Goal: Transaction & Acquisition: Purchase product/service

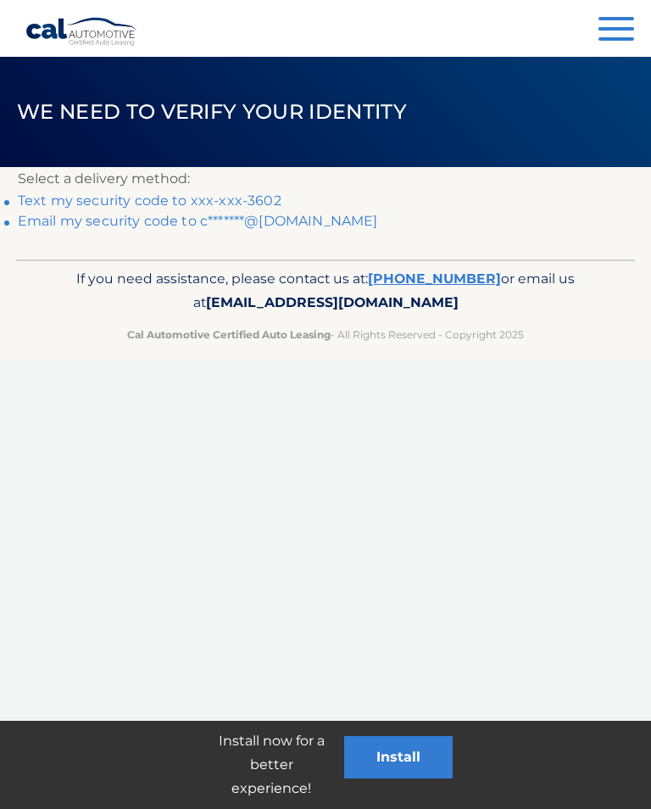
click at [250, 197] on link "Text my security code to xxx-xxx-3602" at bounding box center [150, 200] width 264 height 16
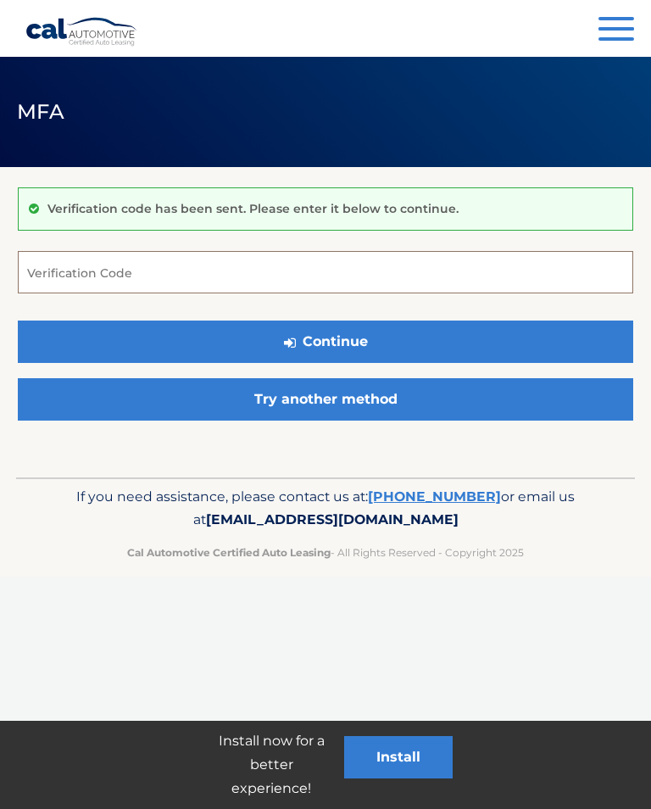
click at [186, 266] on input "Verification Code" at bounding box center [325, 272] width 615 height 42
type input "414104"
click at [357, 324] on button "Continue" at bounding box center [325, 341] width 615 height 42
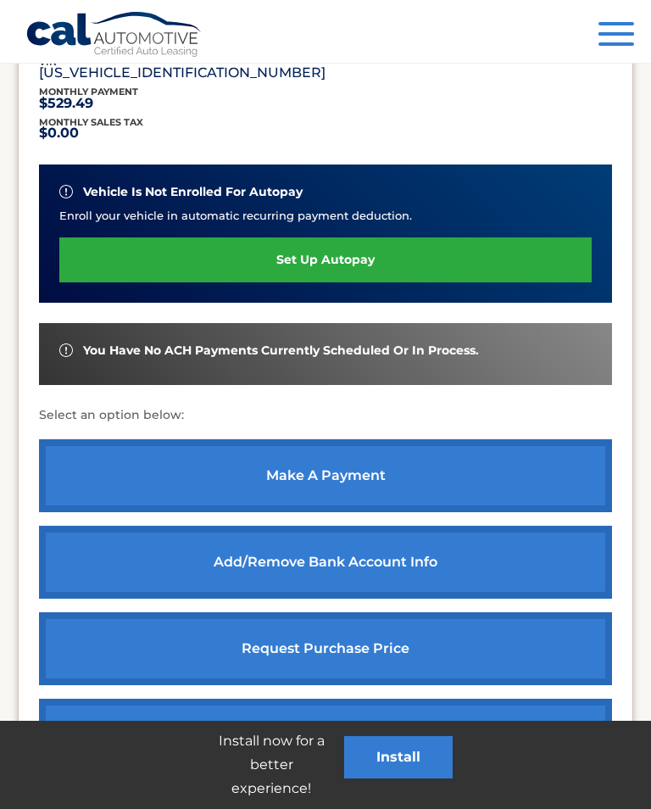
scroll to position [362, 0]
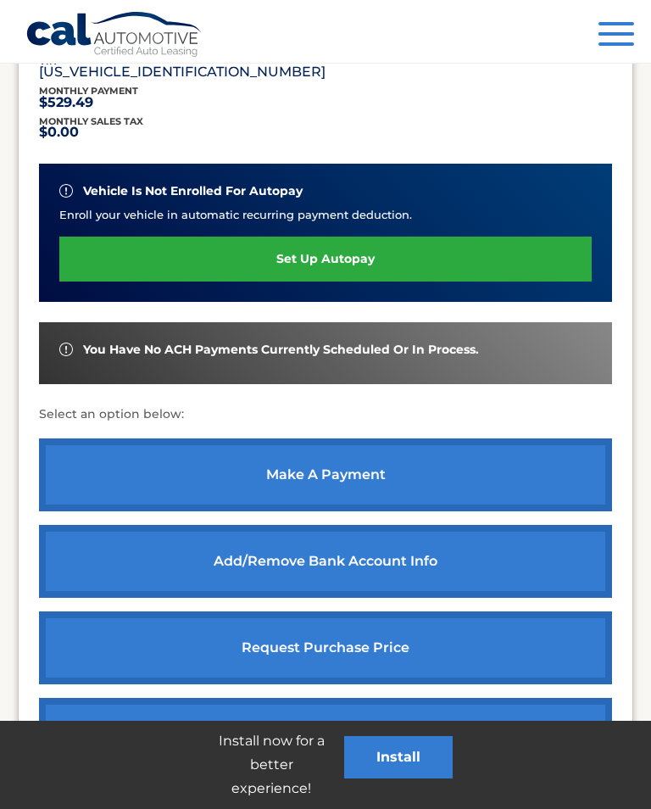
click at [406, 474] on link "make a payment" at bounding box center [325, 474] width 573 height 73
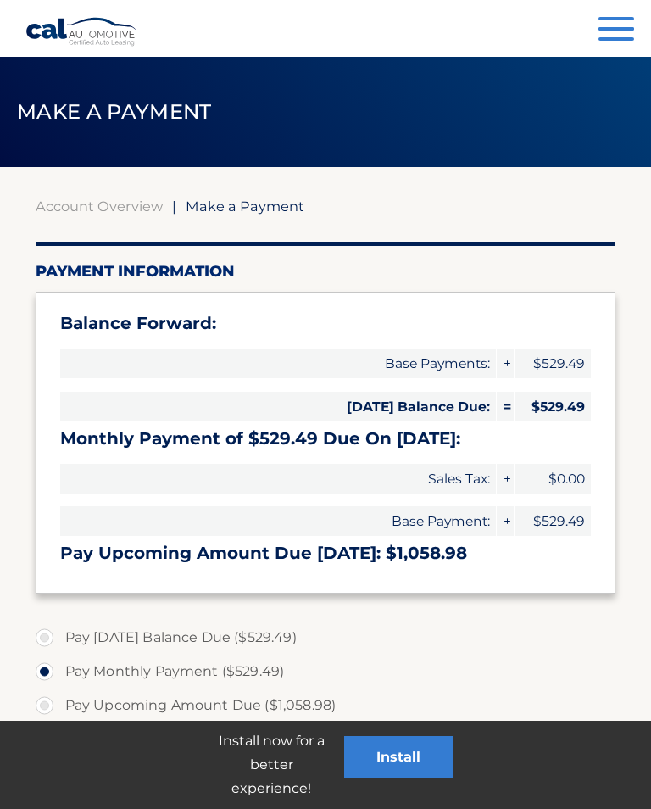
select select "Y2IyNWZhNTQtZmI4My00MDYzLTk5NDctNGY3NDg1ZjZjMTY1"
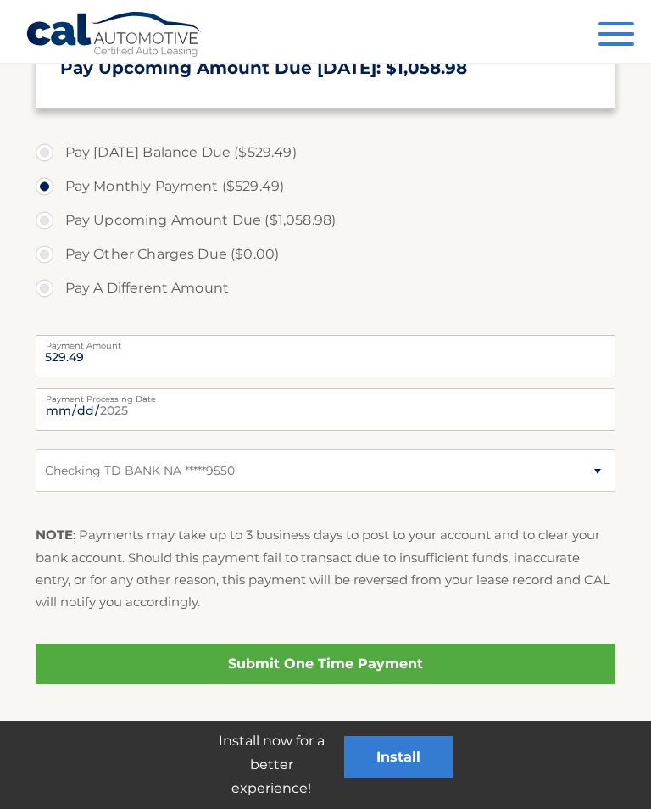
scroll to position [484, 0]
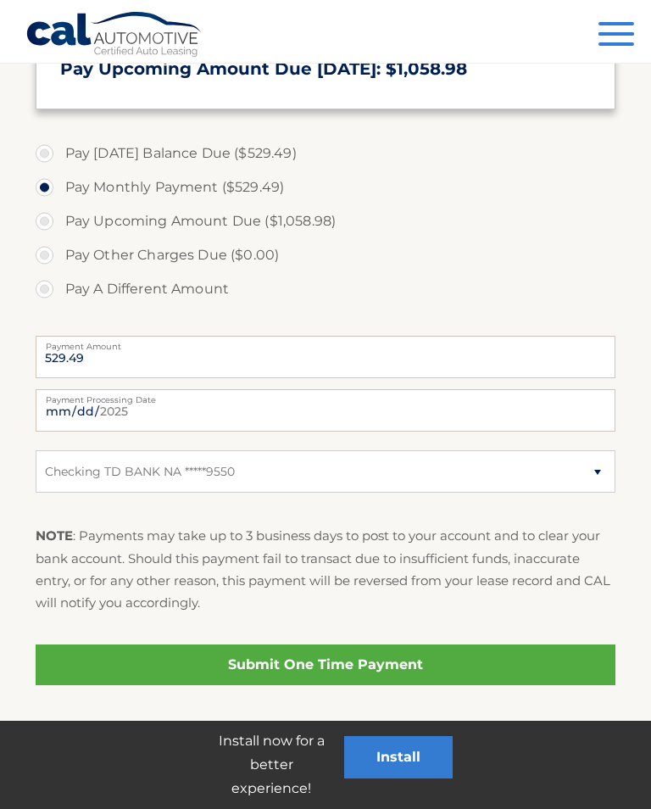
click at [437, 652] on link "Submit One Time Payment" at bounding box center [326, 664] width 581 height 41
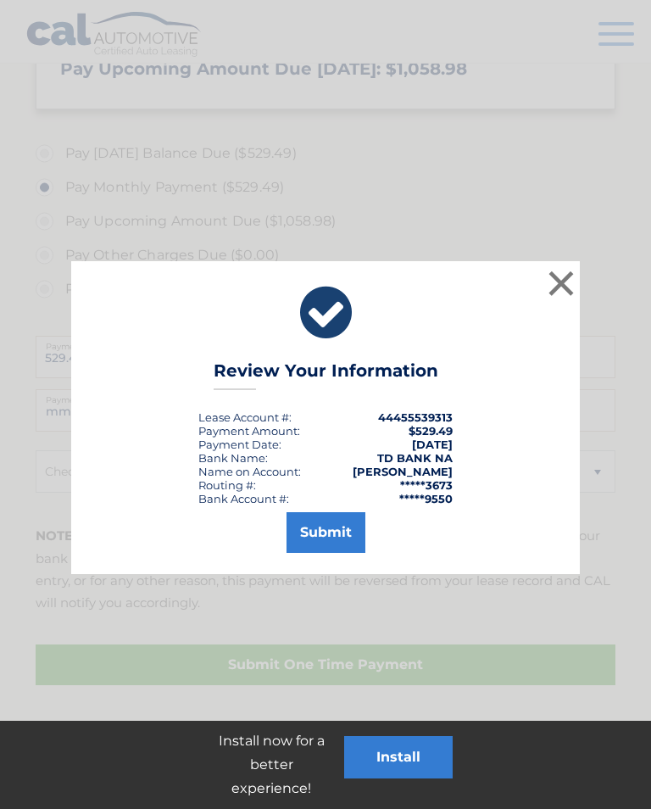
click at [297, 551] on button "Submit" at bounding box center [326, 532] width 79 height 41
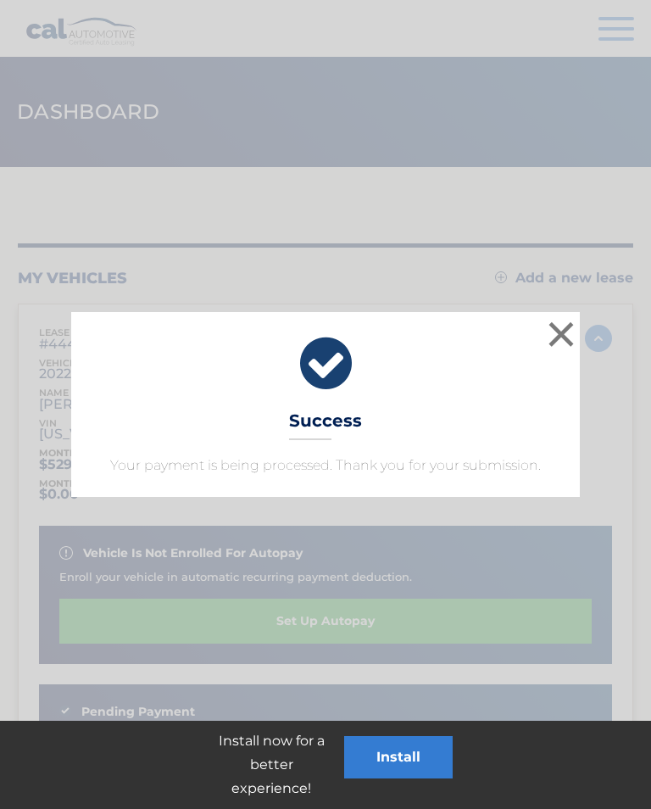
click at [549, 324] on button "×" at bounding box center [561, 334] width 34 height 34
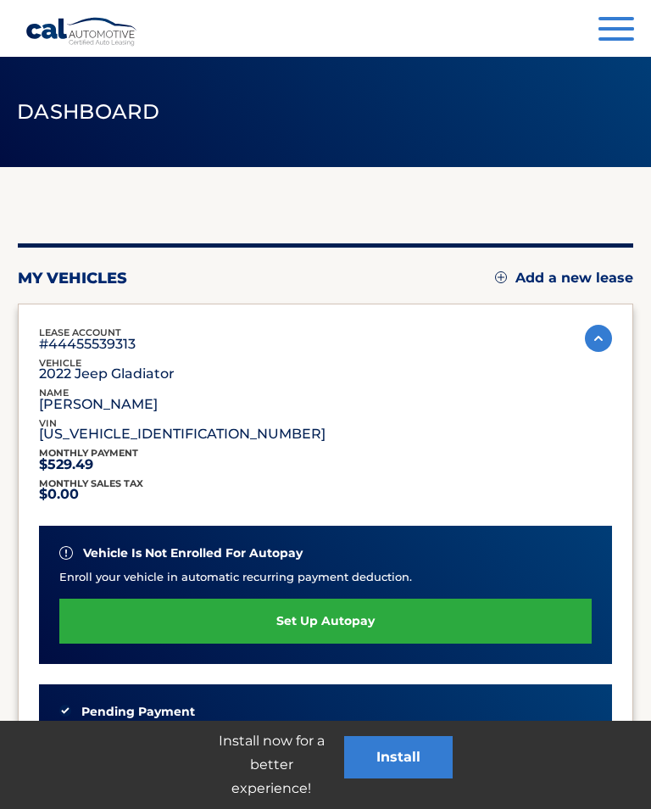
click at [610, 43] on button "Menu" at bounding box center [616, 31] width 36 height 28
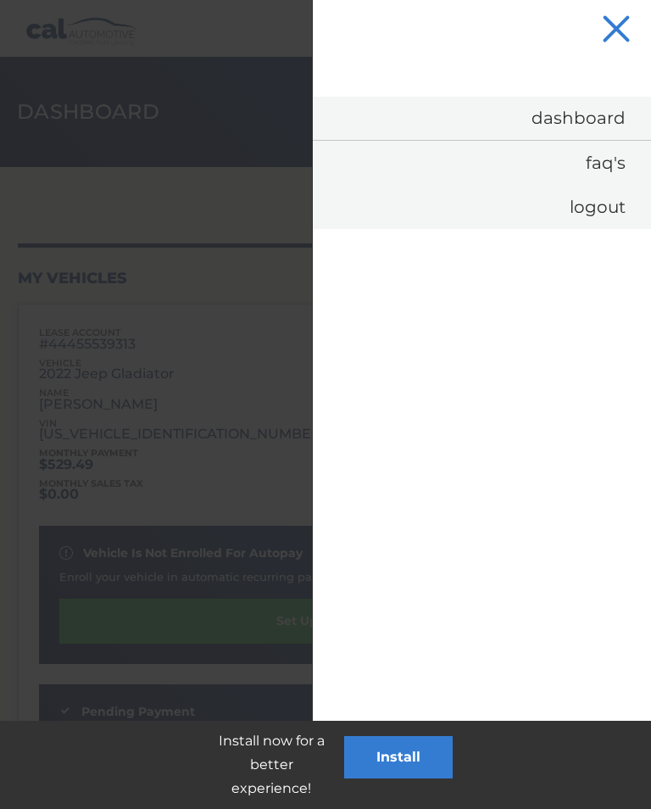
click at [603, 207] on link "Logout" at bounding box center [482, 207] width 338 height 44
